Goal: Navigation & Orientation: Find specific page/section

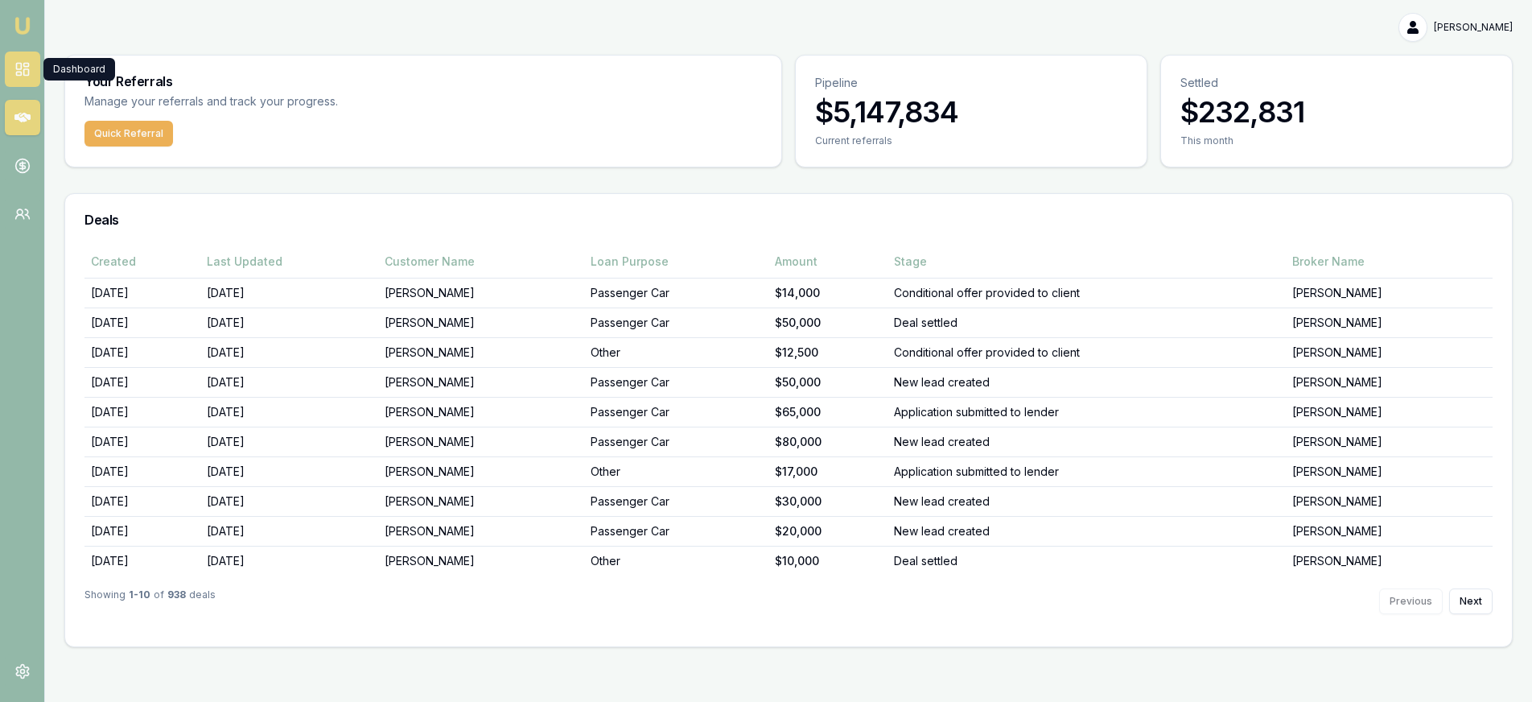
click at [29, 72] on icon at bounding box center [22, 69] width 16 height 16
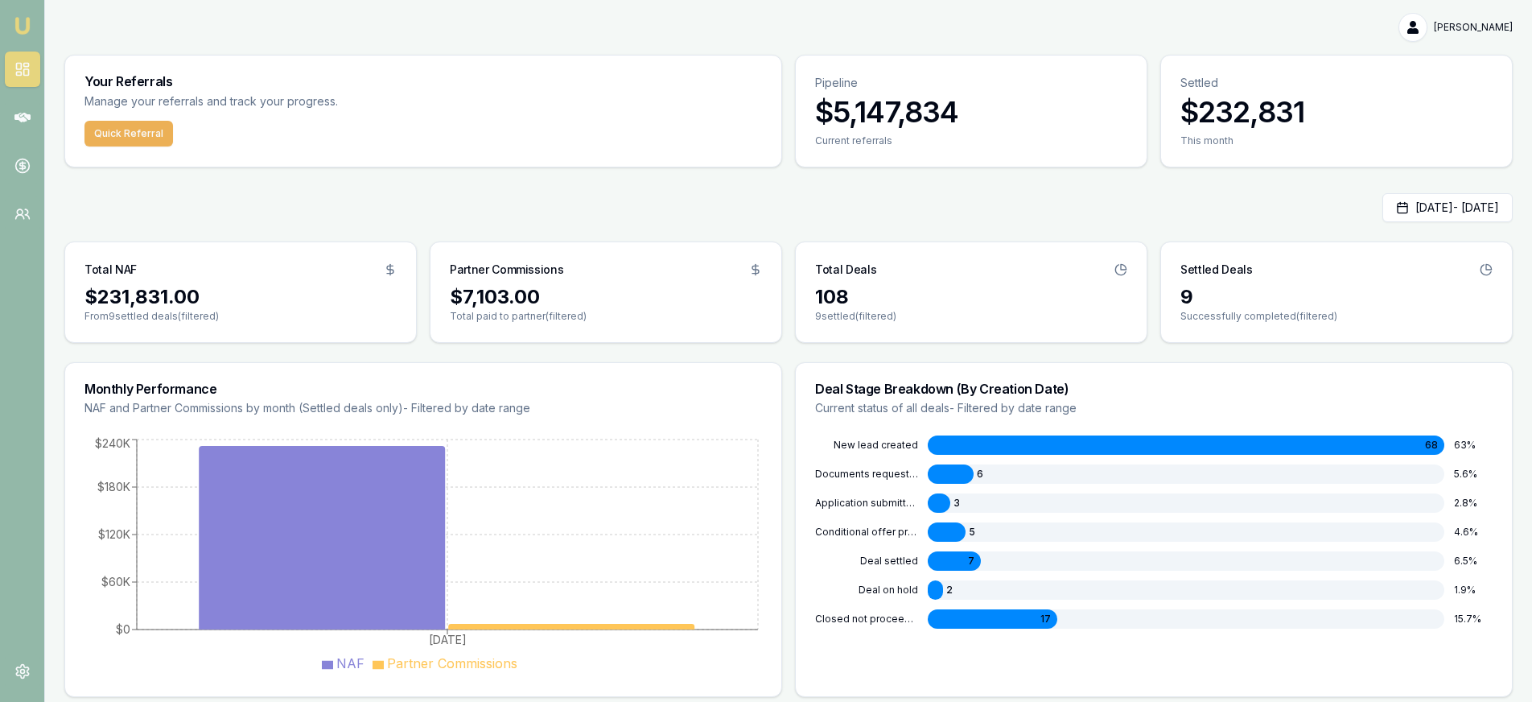
click at [952, 530] on div at bounding box center [947, 531] width 38 height 19
click at [33, 113] on link at bounding box center [22, 117] width 35 height 35
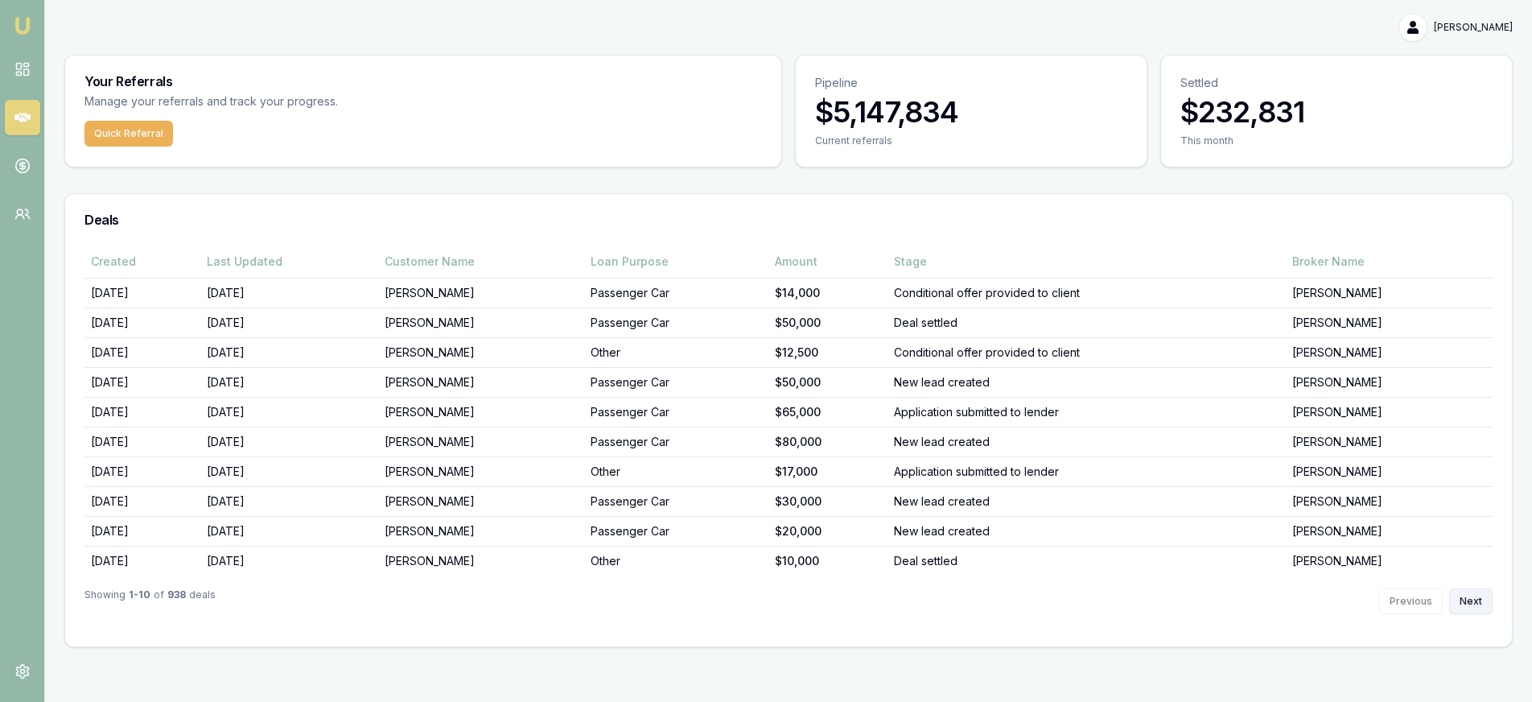
click at [1467, 602] on button "Next" at bounding box center [1471, 601] width 43 height 26
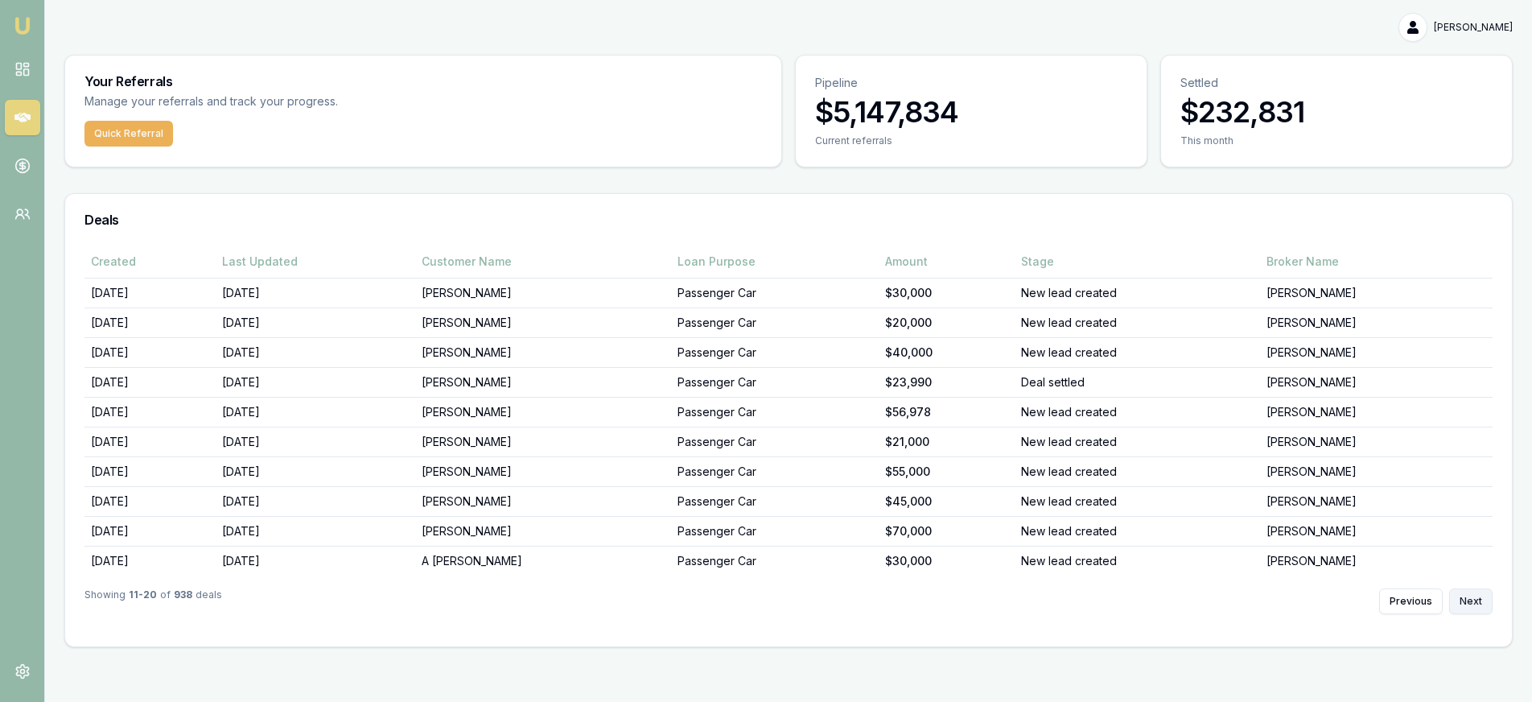
click at [1467, 602] on button "Next" at bounding box center [1471, 601] width 43 height 26
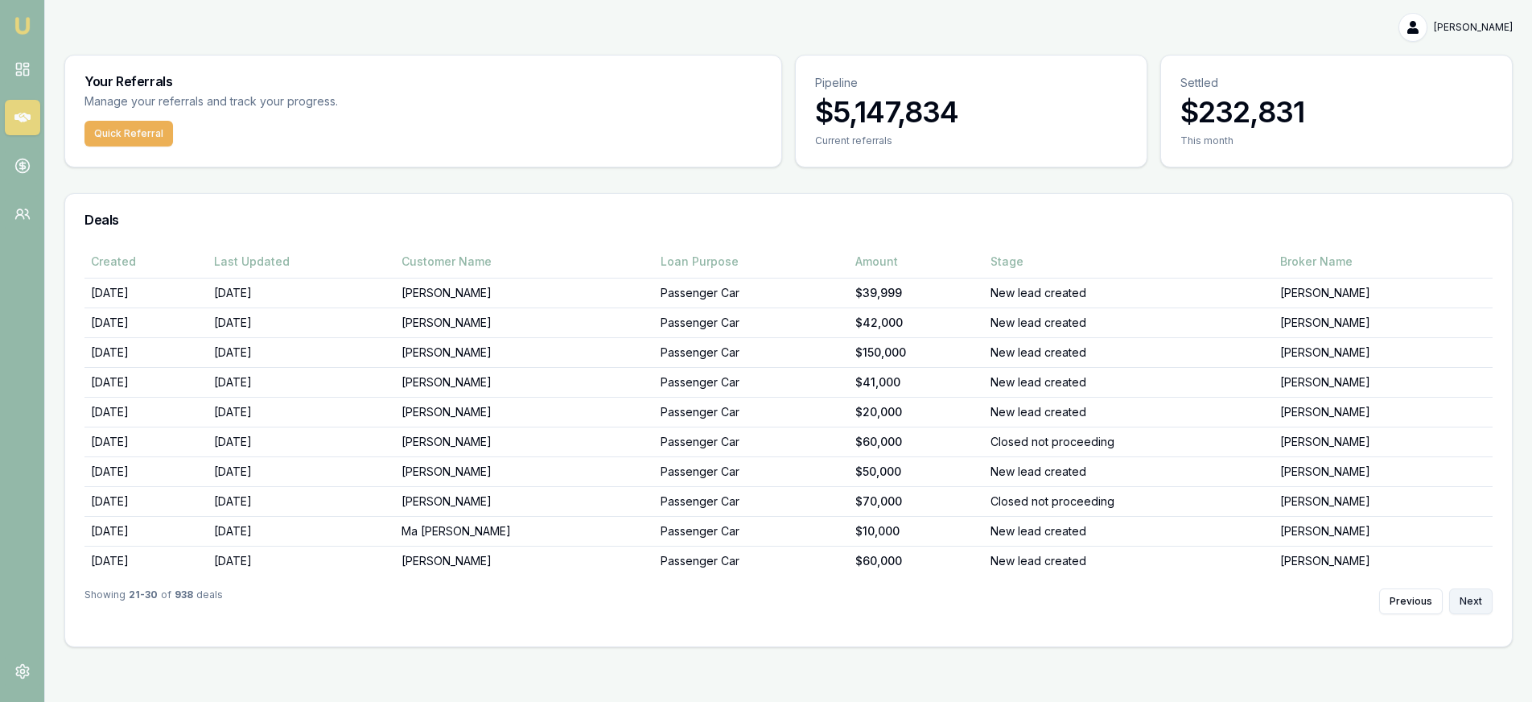
click at [1467, 602] on button "Next" at bounding box center [1471, 601] width 43 height 26
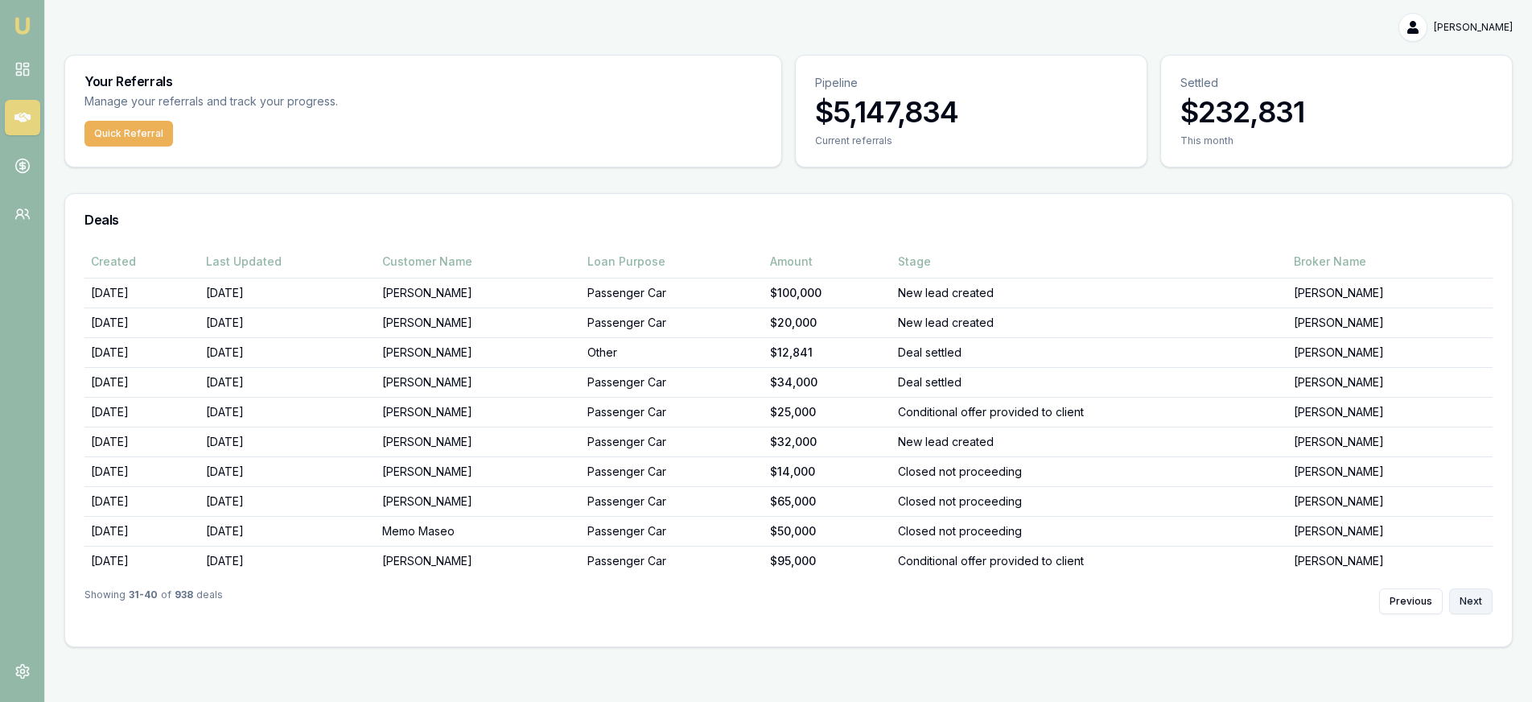
click at [1467, 602] on button "Next" at bounding box center [1471, 601] width 43 height 26
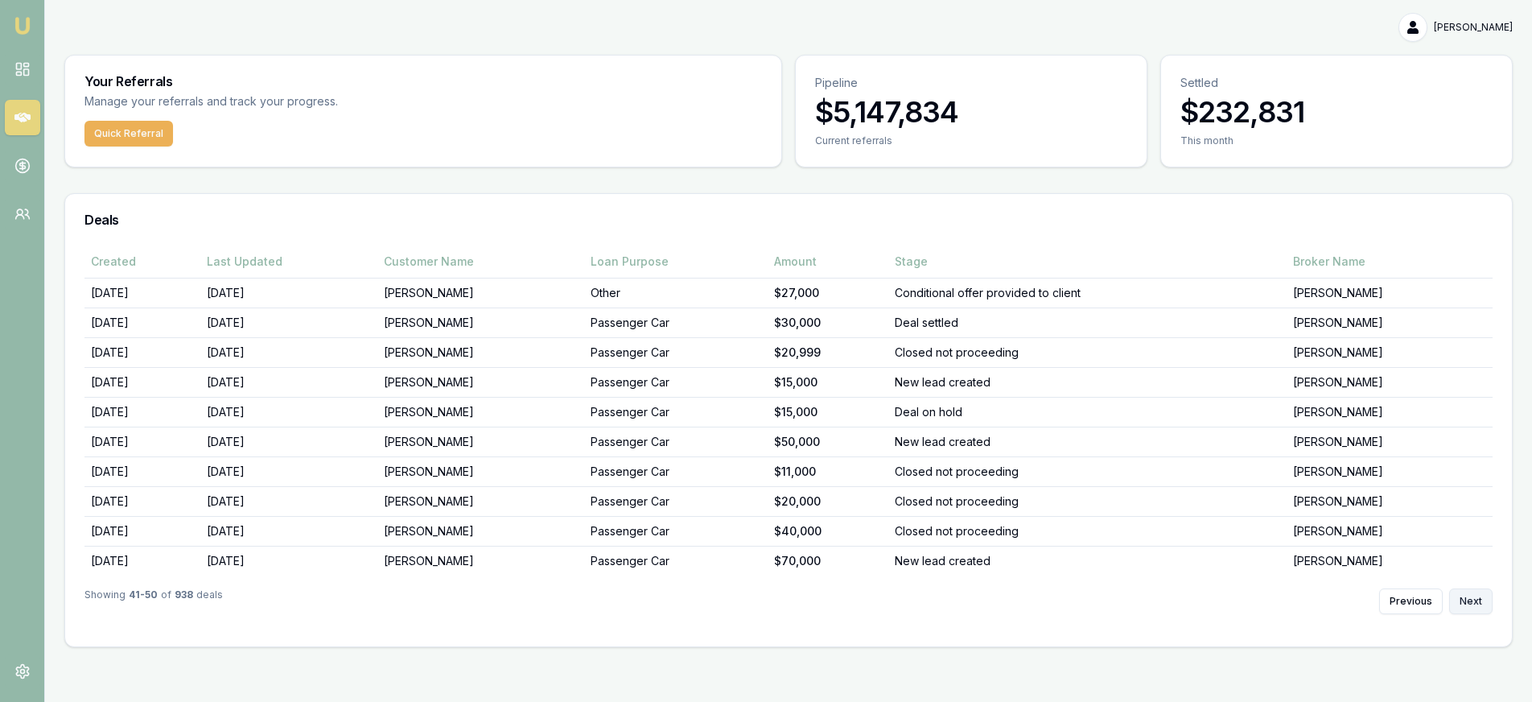
click at [1470, 602] on button "Next" at bounding box center [1471, 601] width 43 height 26
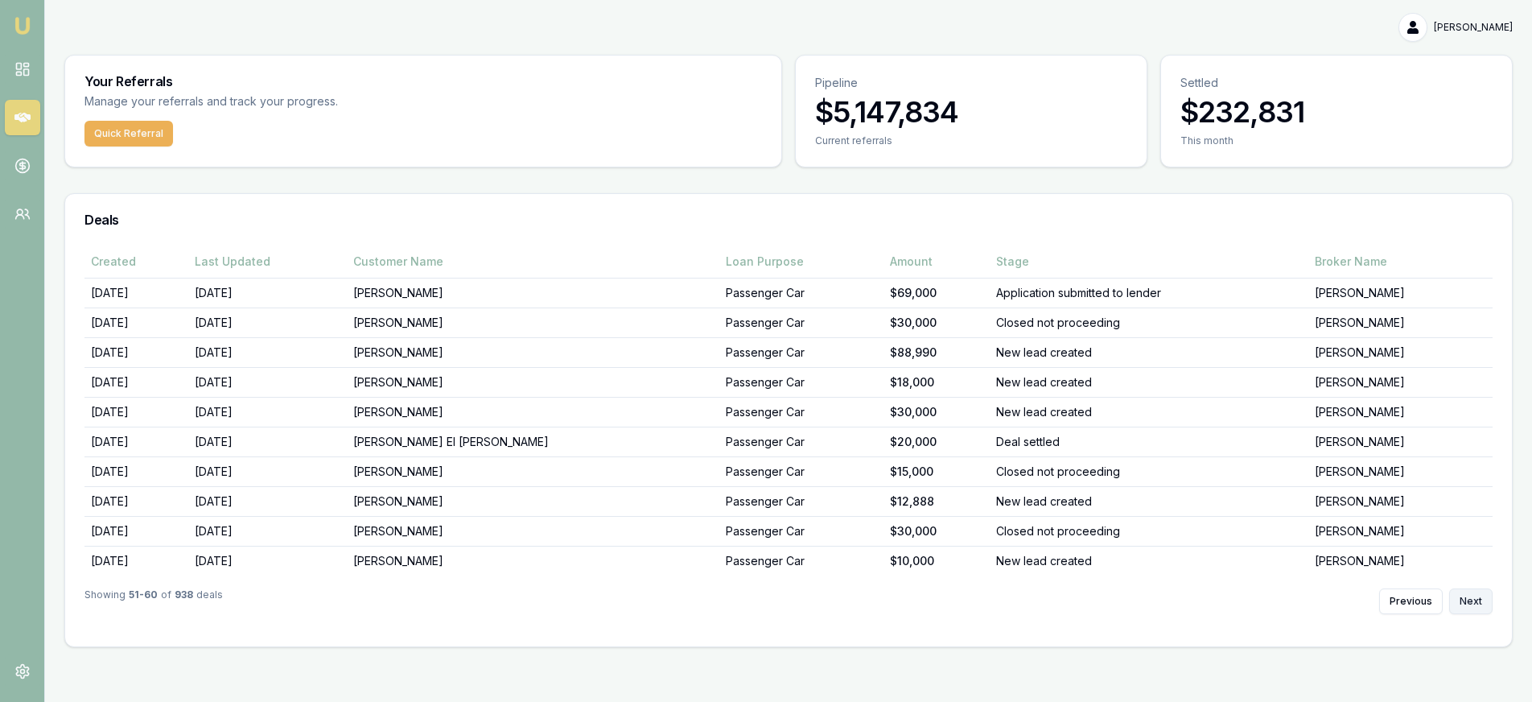
click at [1476, 601] on button "Next" at bounding box center [1471, 601] width 43 height 26
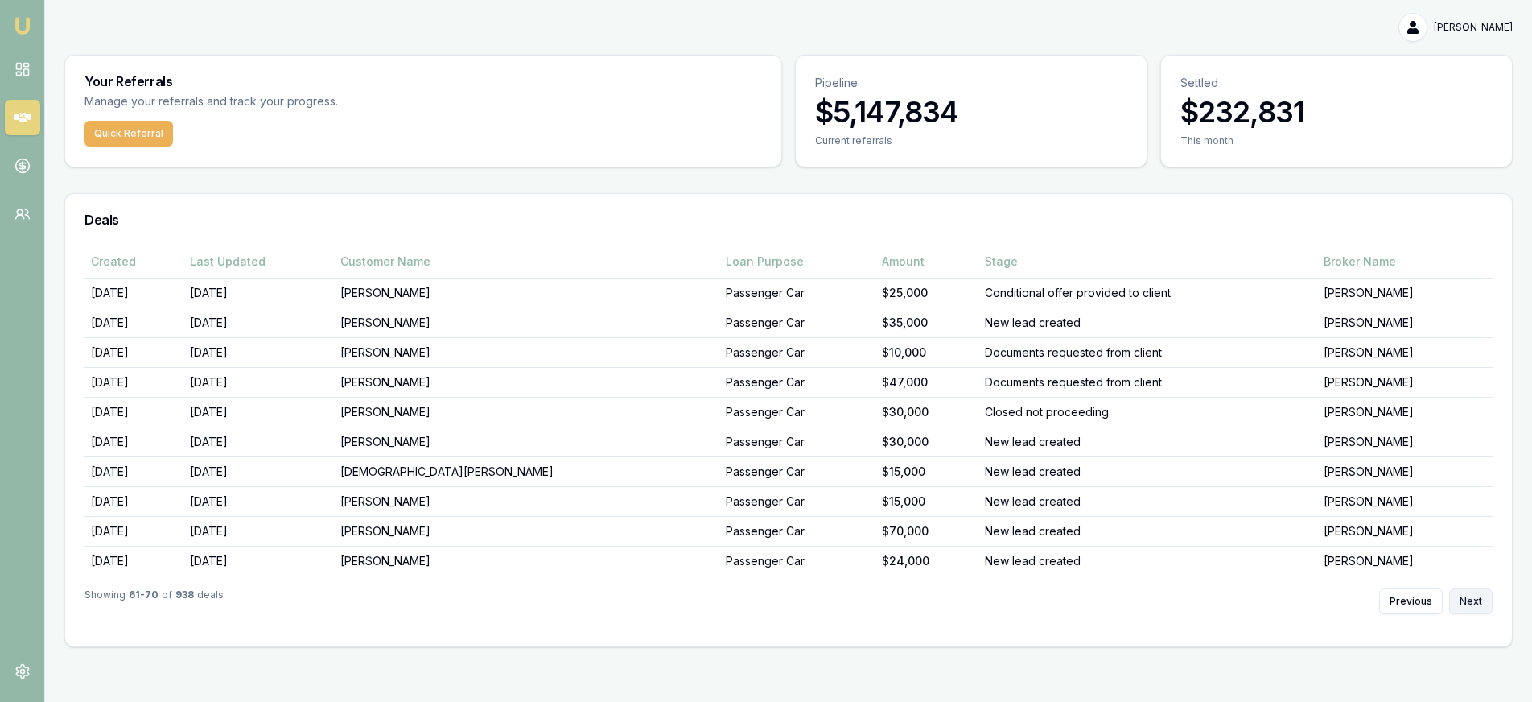
click at [1477, 601] on button "Next" at bounding box center [1471, 601] width 43 height 26
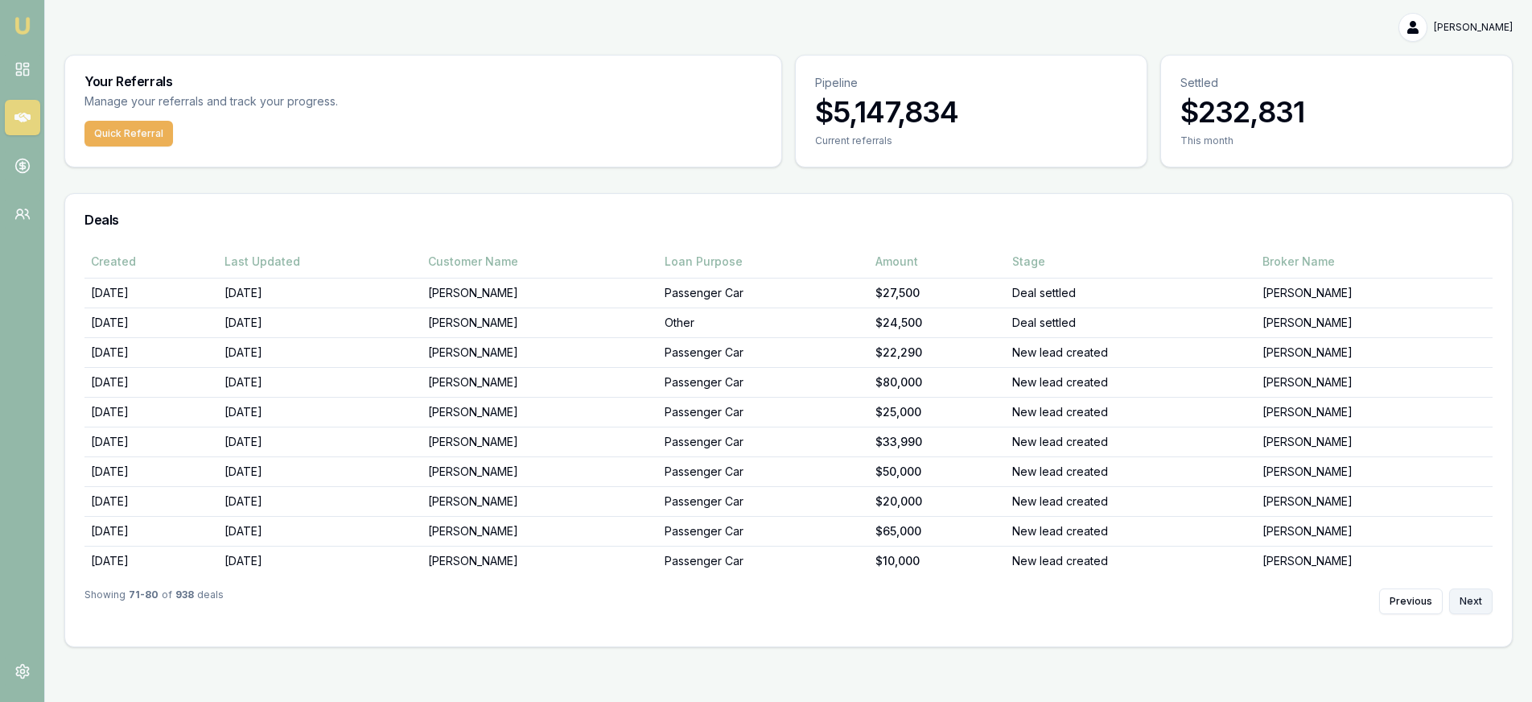
click at [1477, 601] on button "Next" at bounding box center [1471, 601] width 43 height 26
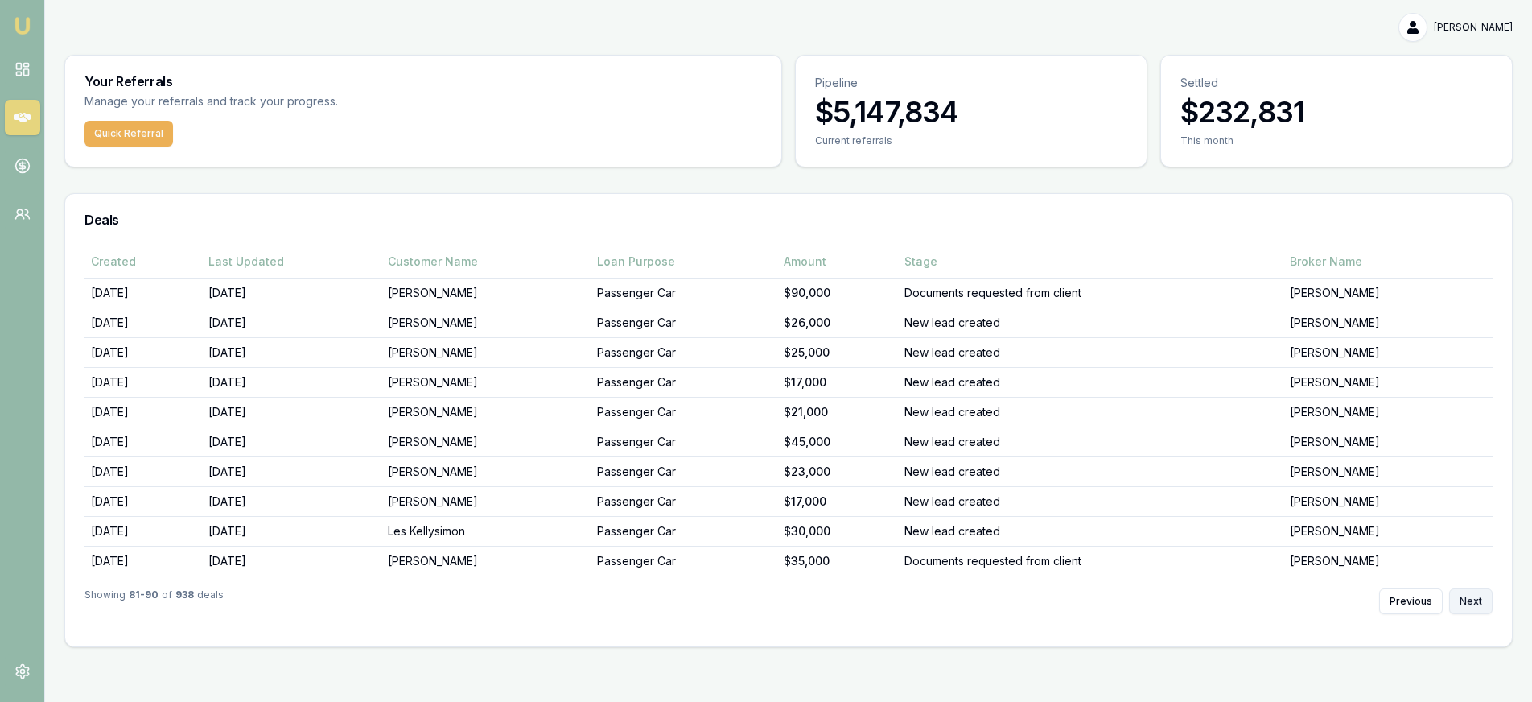
click at [1477, 601] on button "Next" at bounding box center [1471, 601] width 43 height 26
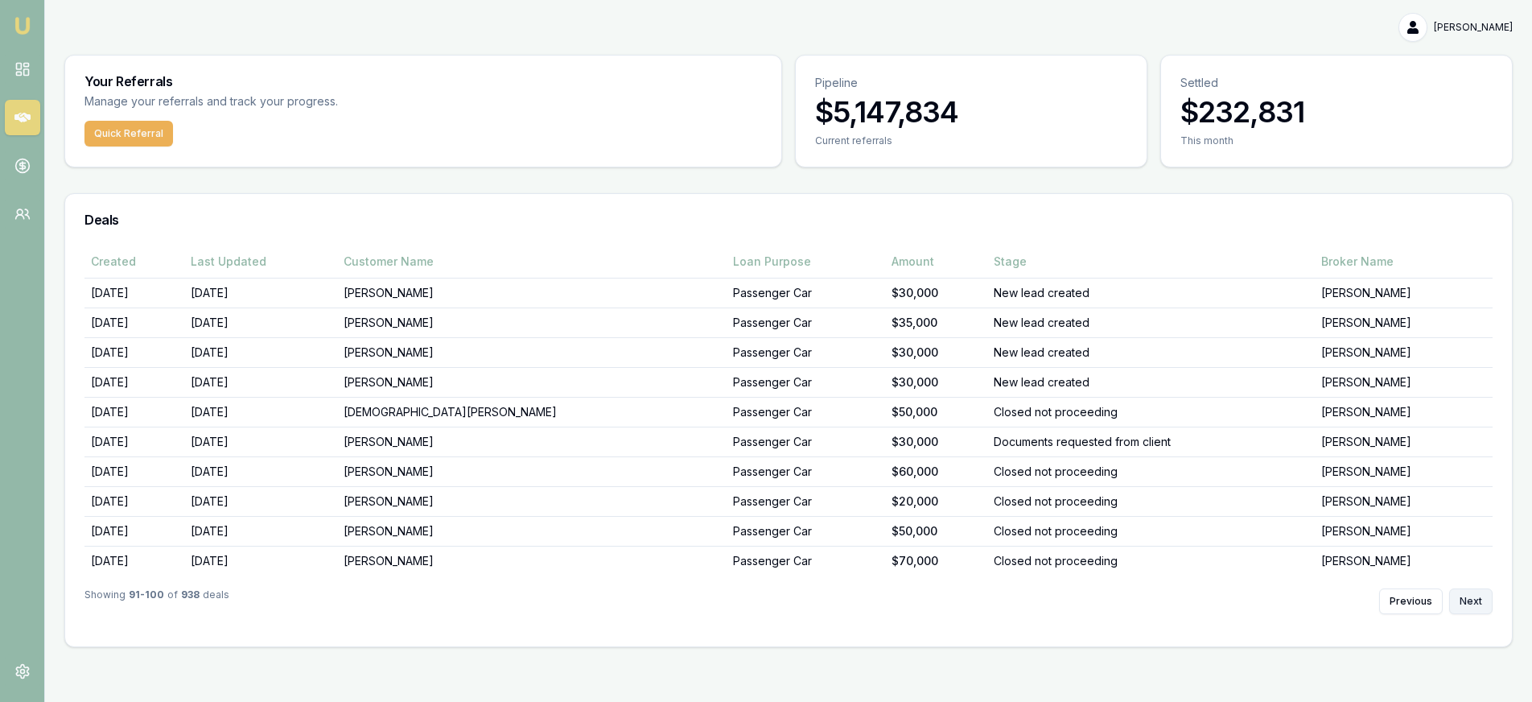
click at [1477, 601] on button "Next" at bounding box center [1471, 601] width 43 height 26
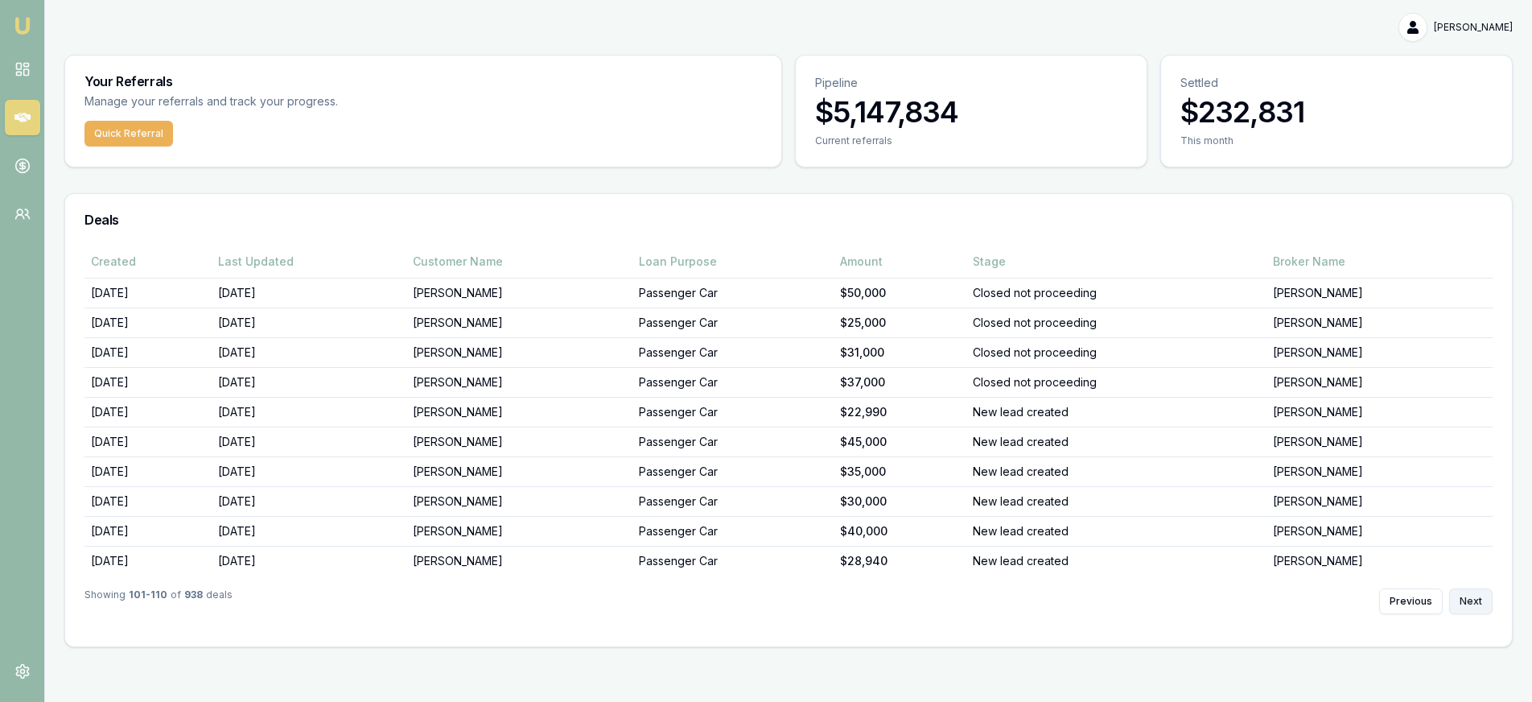
click at [1477, 601] on button "Next" at bounding box center [1471, 601] width 43 height 26
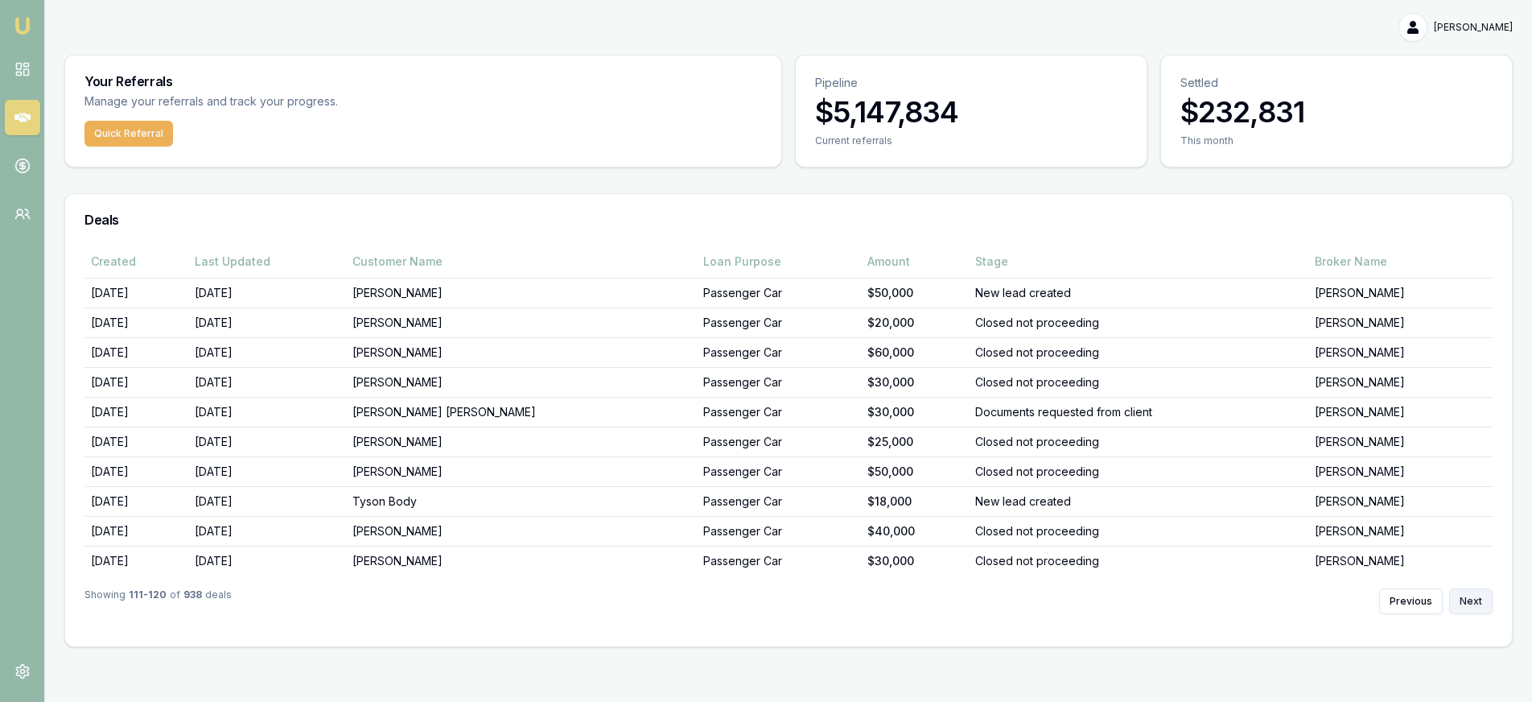
click at [1477, 601] on button "Next" at bounding box center [1471, 601] width 43 height 26
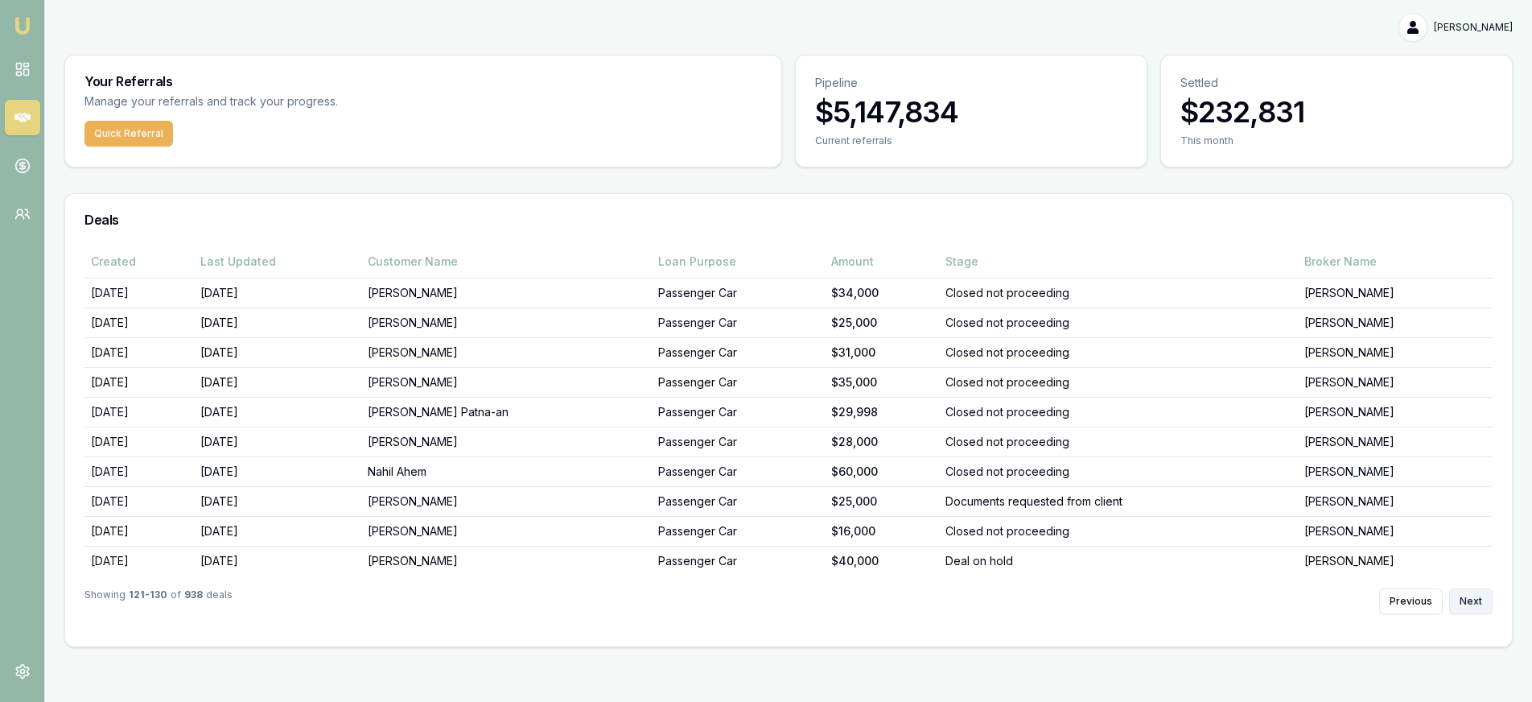
click at [1477, 601] on button "Next" at bounding box center [1471, 601] width 43 height 26
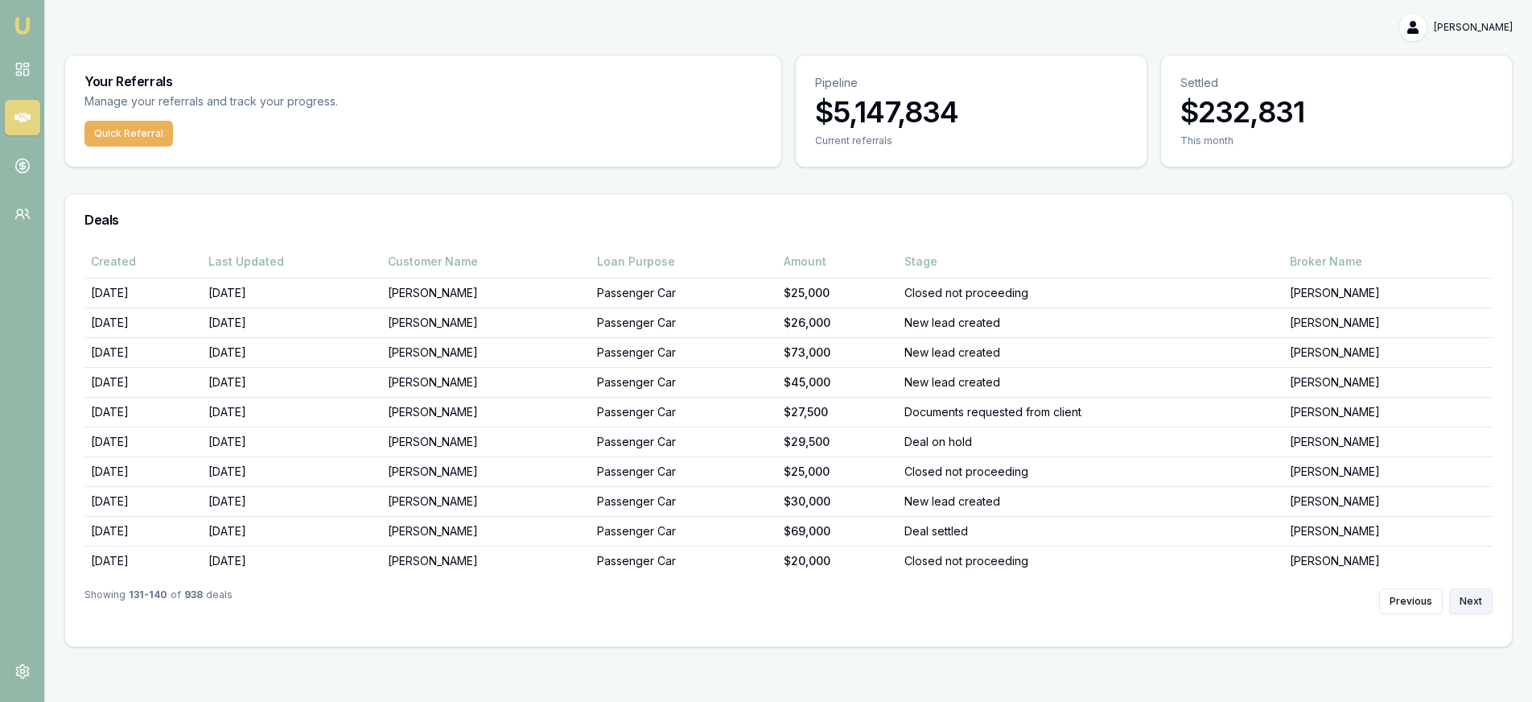
click at [1477, 601] on button "Next" at bounding box center [1471, 601] width 43 height 26
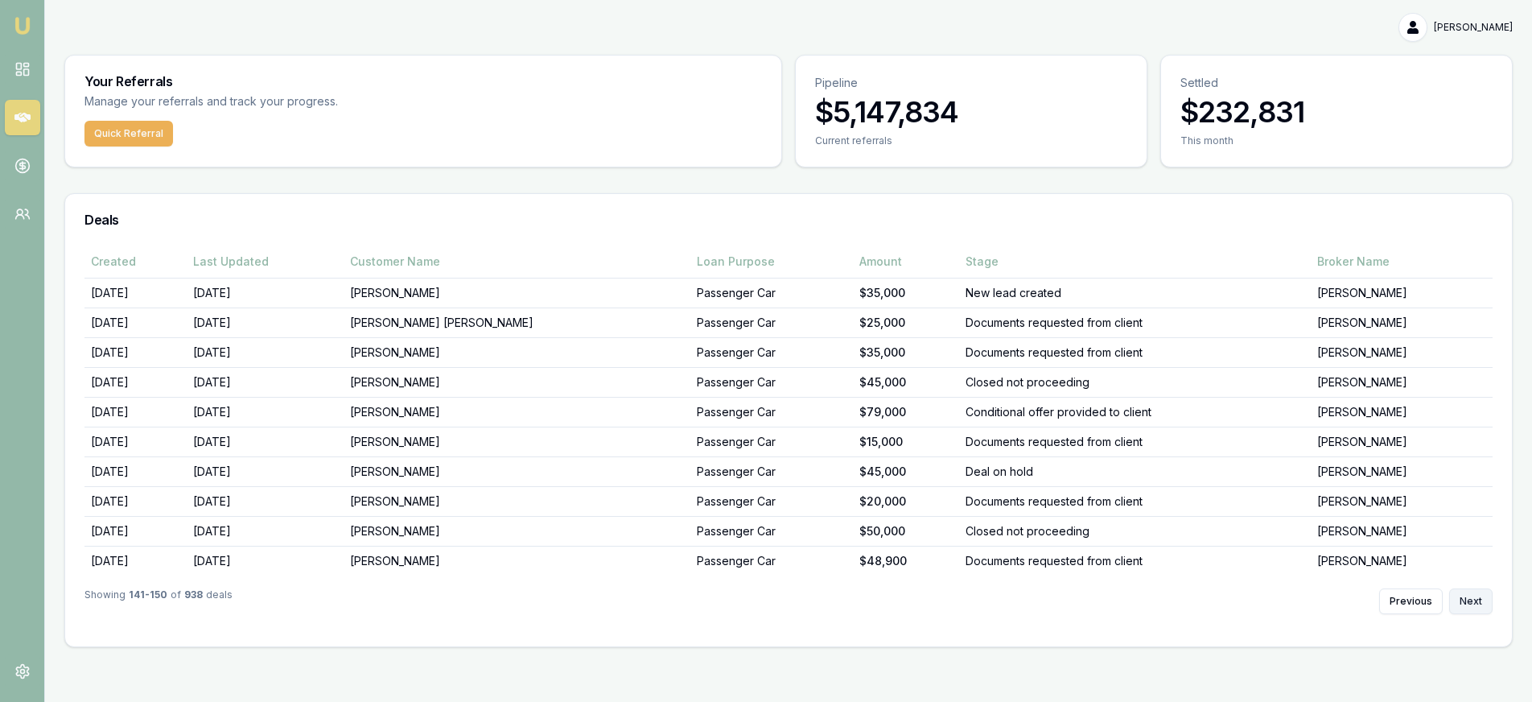
click at [1477, 601] on button "Next" at bounding box center [1471, 601] width 43 height 26
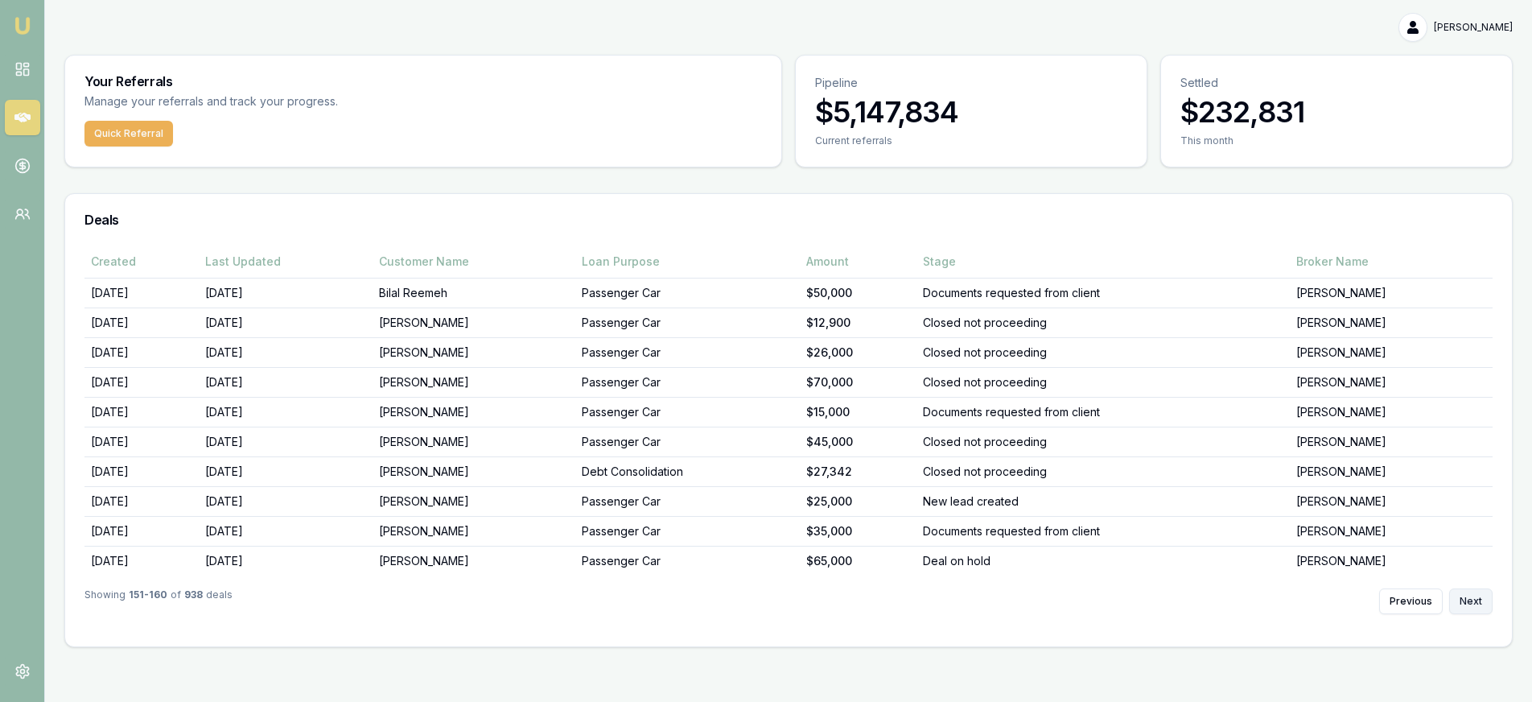
click at [1477, 601] on button "Next" at bounding box center [1471, 601] width 43 height 26
